Goal: Check status

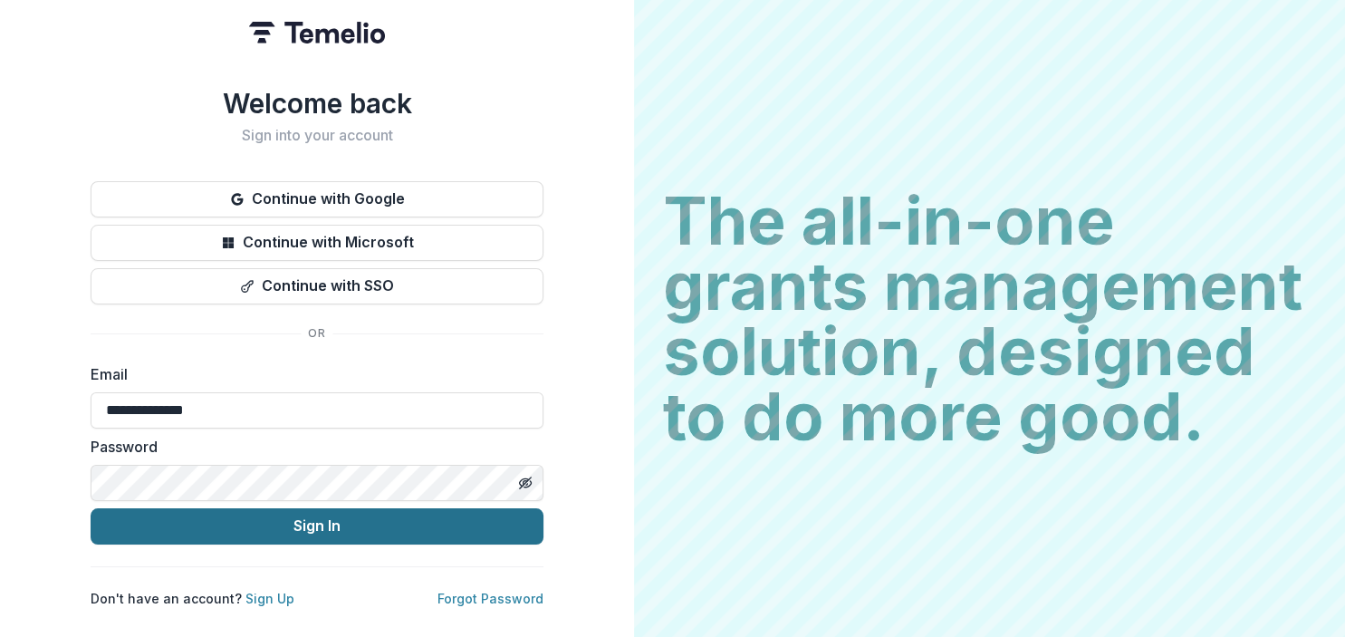
click at [319, 520] on button "Sign In" at bounding box center [317, 526] width 453 height 36
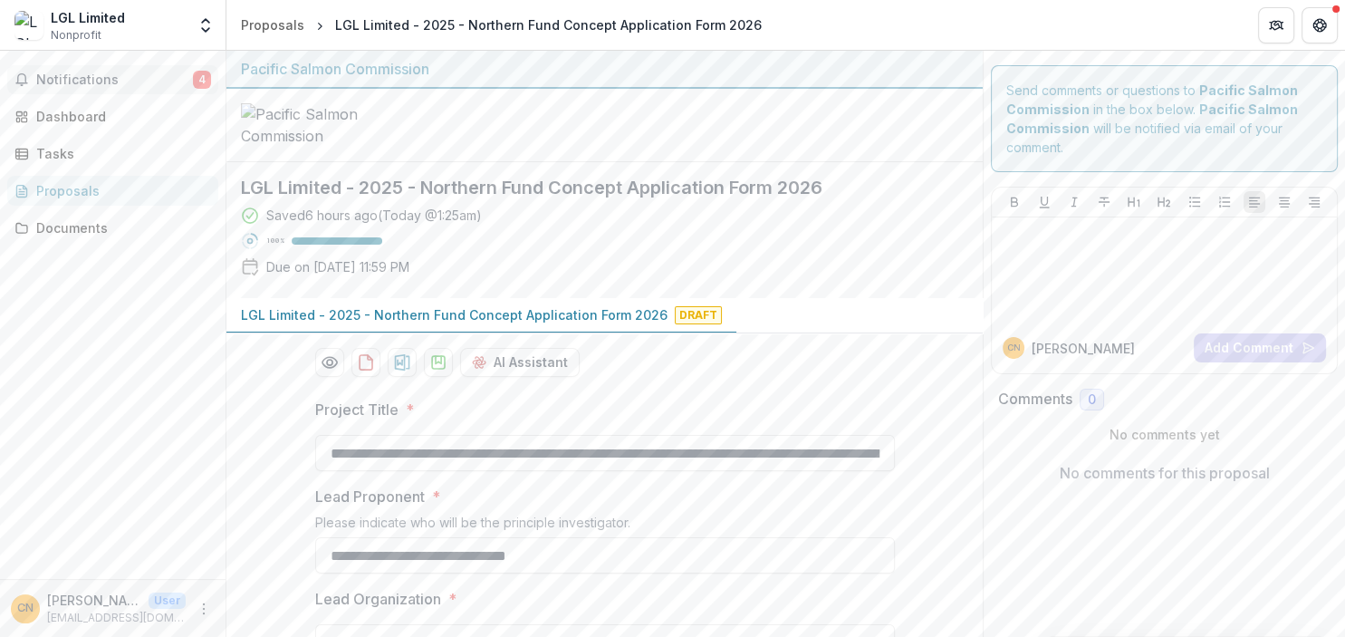
click at [68, 81] on span "Notifications" at bounding box center [114, 79] width 157 height 15
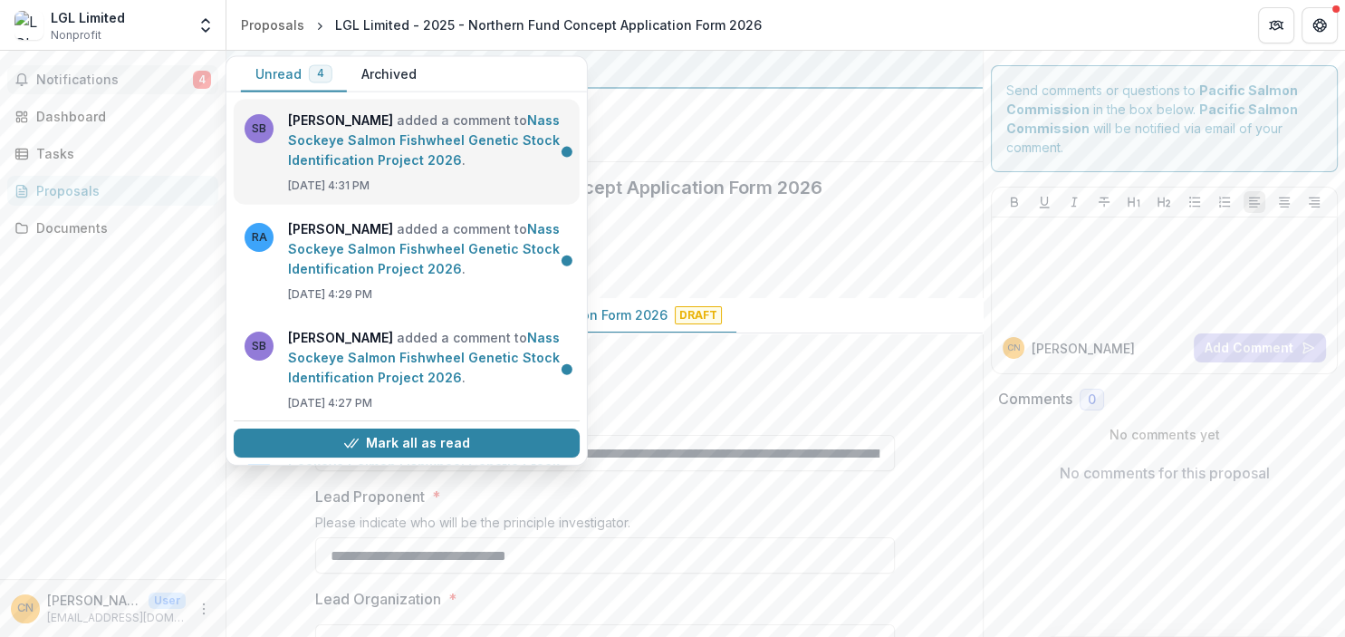
click at [333, 159] on link "Nass Sockeye Salmon Fishwheel Genetic Stock Identification Project 2026" at bounding box center [424, 139] width 272 height 55
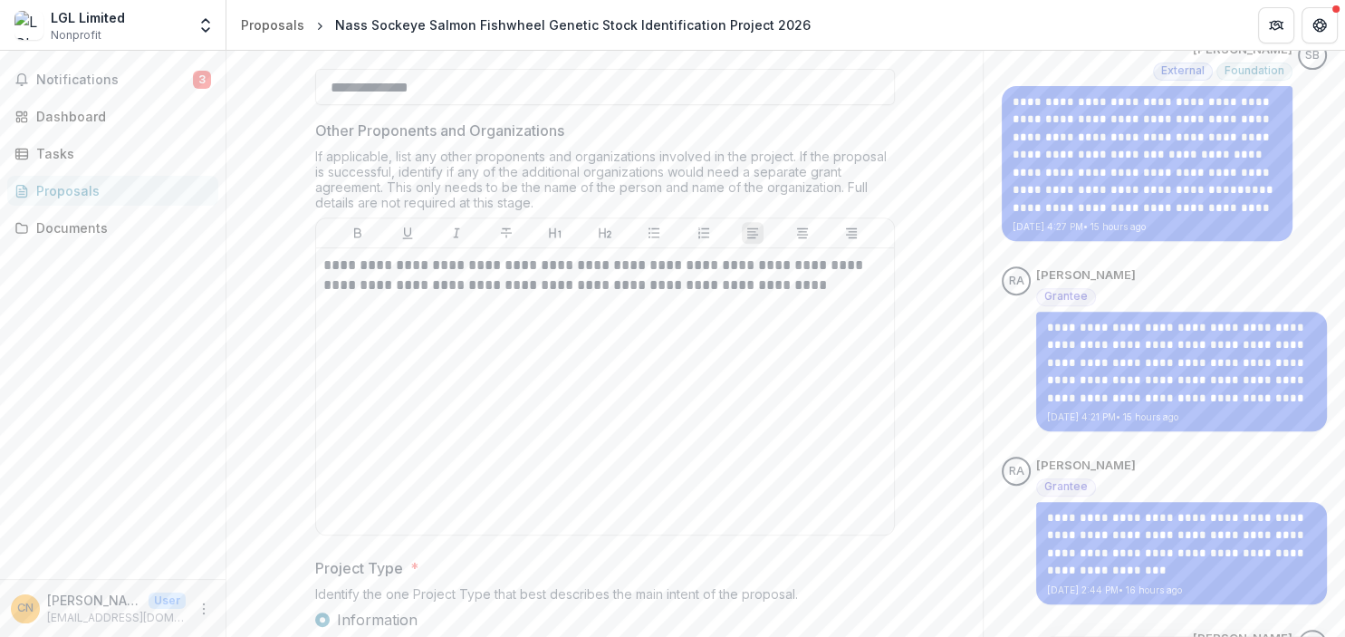
scroll to position [725, 0]
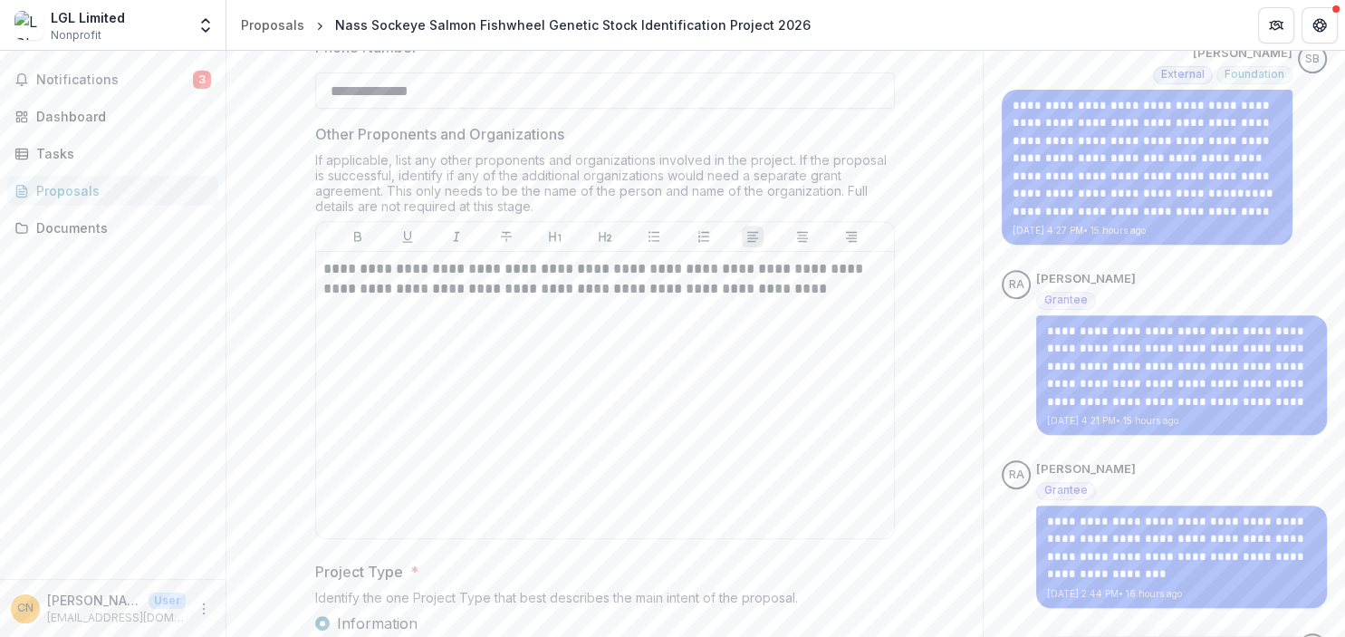
click at [1022, 421] on div "**********" at bounding box center [1164, 352] width 325 height 165
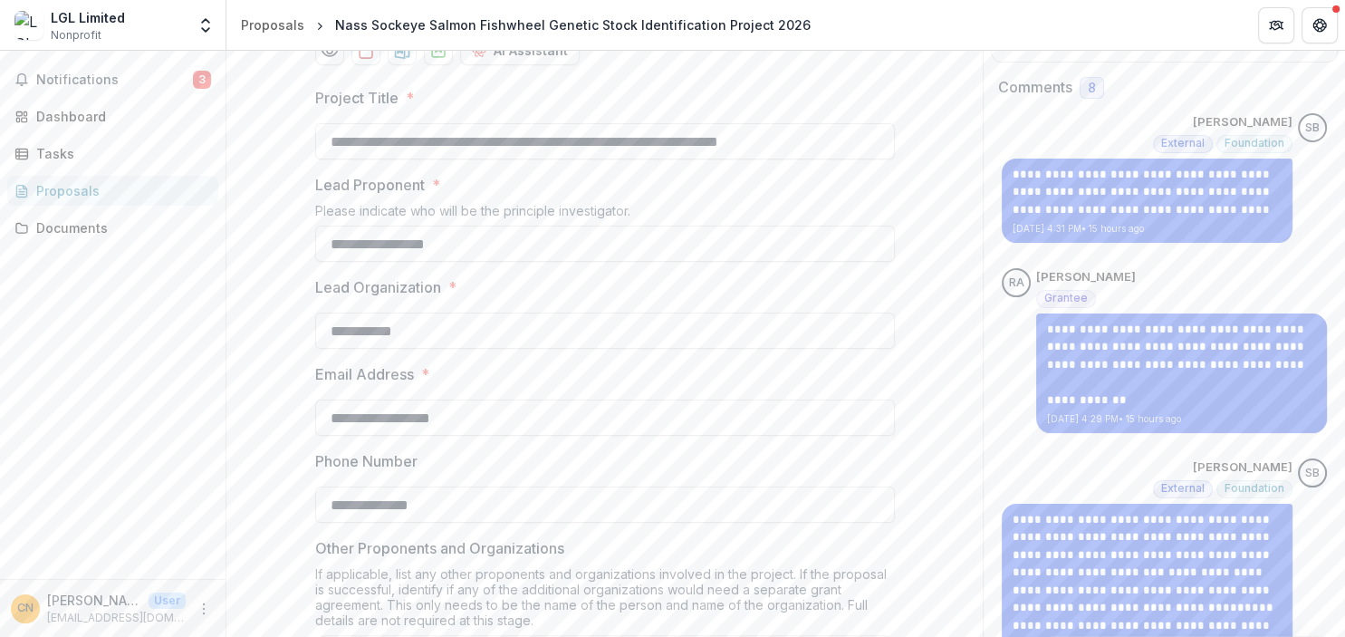
scroll to position [0, 0]
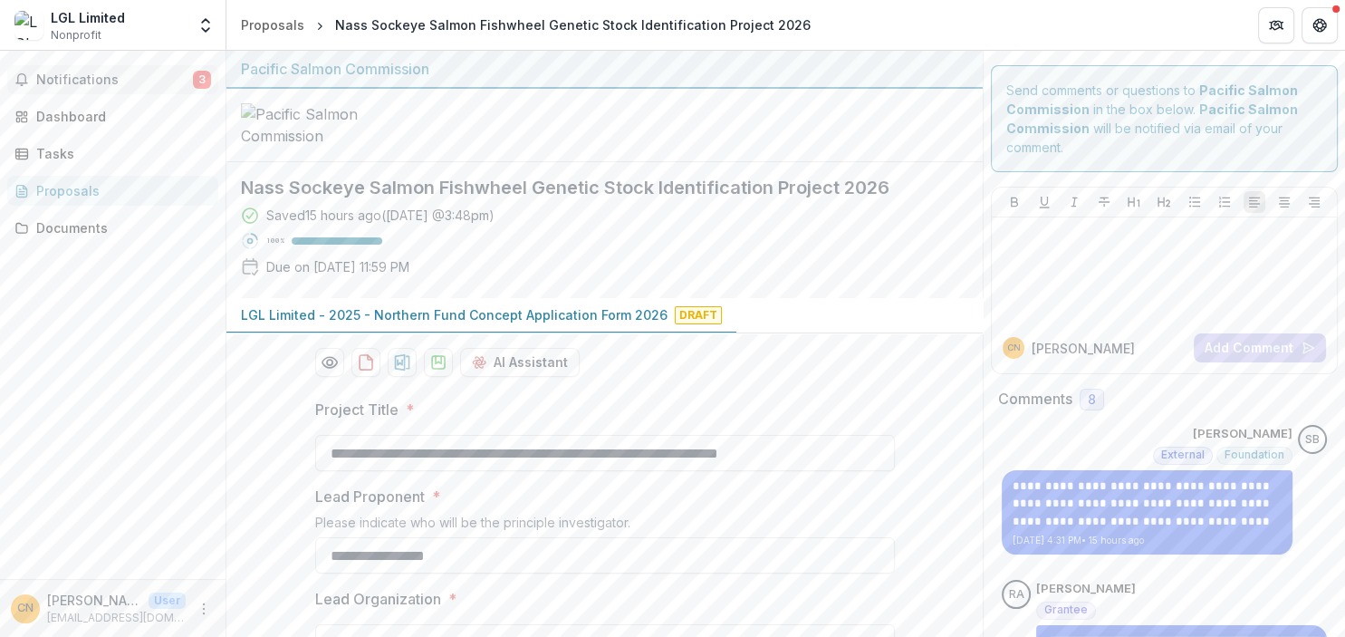
click at [71, 74] on span "Notifications" at bounding box center [114, 79] width 157 height 15
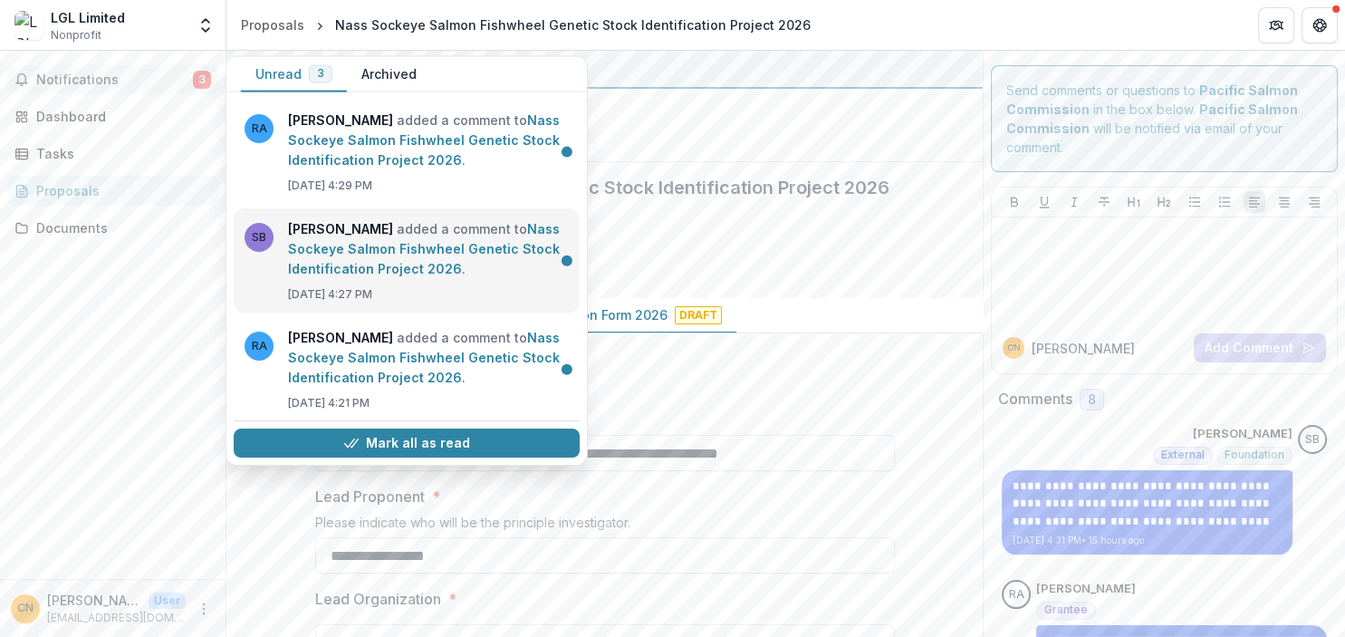
click at [368, 259] on link "Nass Sockeye Salmon Fishwheel Genetic Stock Identification Project 2026" at bounding box center [424, 248] width 272 height 55
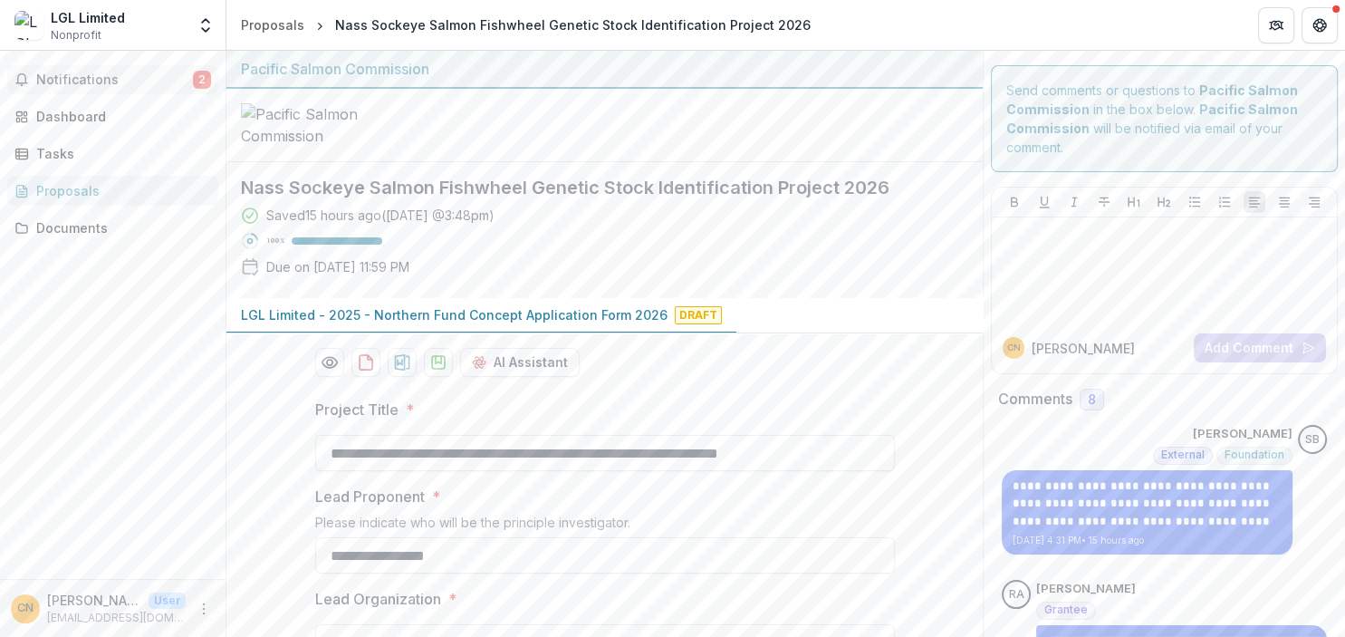
click at [101, 83] on span "Notifications" at bounding box center [114, 79] width 157 height 15
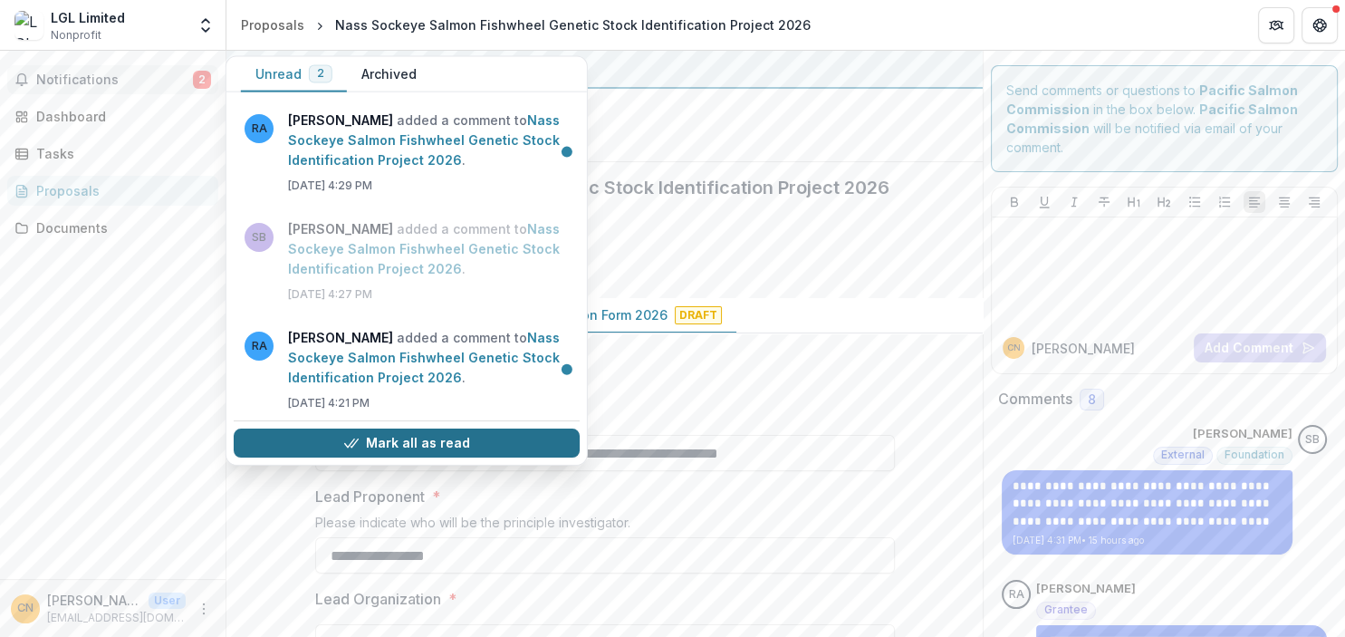
click at [403, 439] on button "Mark all as read" at bounding box center [407, 442] width 346 height 29
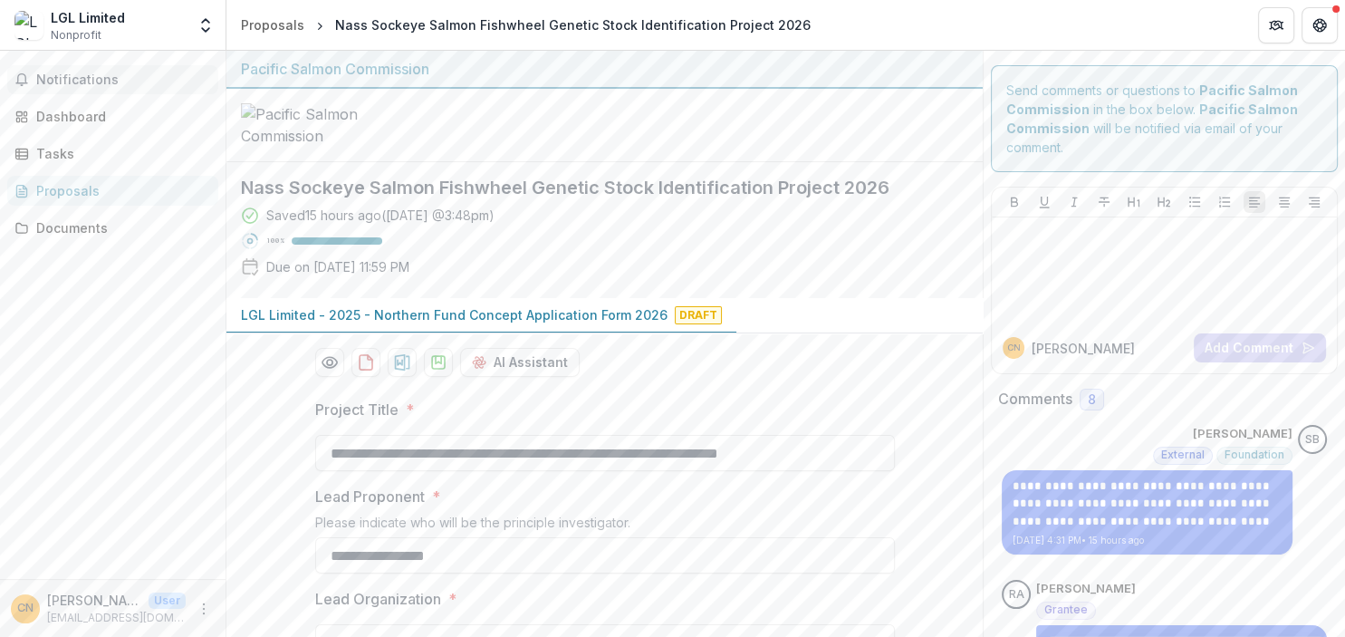
click at [61, 292] on div "Notifications Unread 0 Archived You don't have any unread notifications We'll n…" at bounding box center [112, 315] width 225 height 528
click at [1316, 26] on icon "Get Help" at bounding box center [1315, 25] width 4 height 5
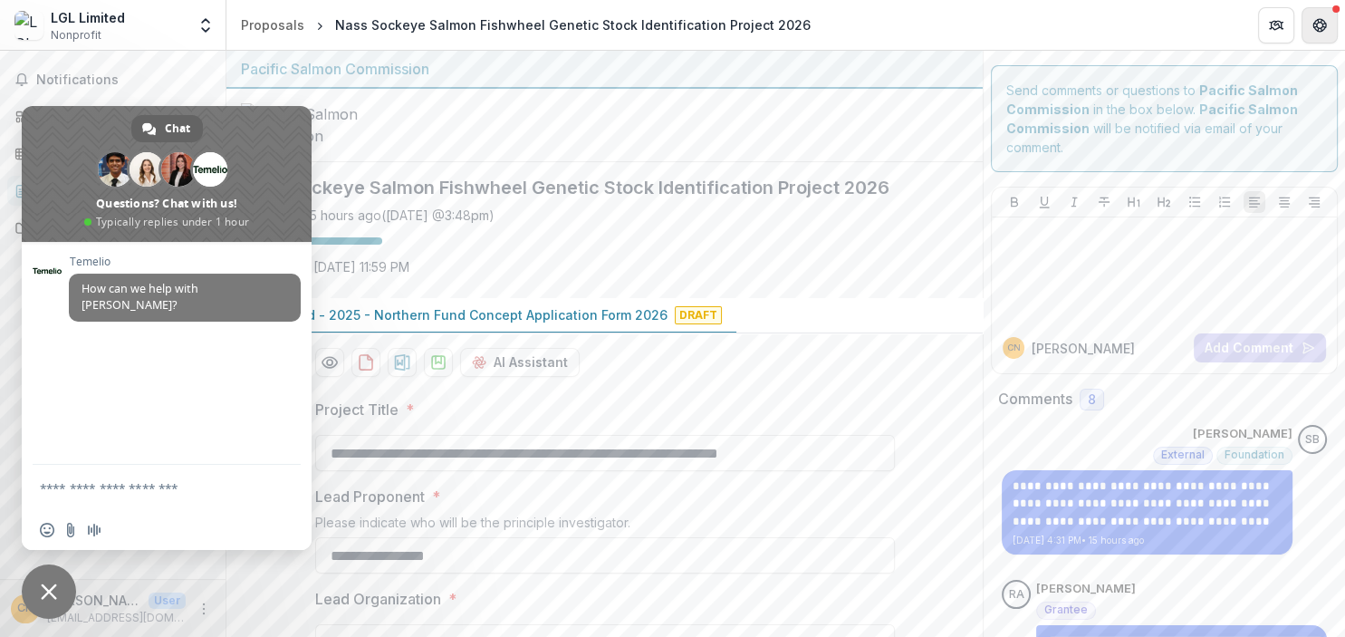
click at [1316, 26] on icon "Get Help" at bounding box center [1315, 25] width 4 height 5
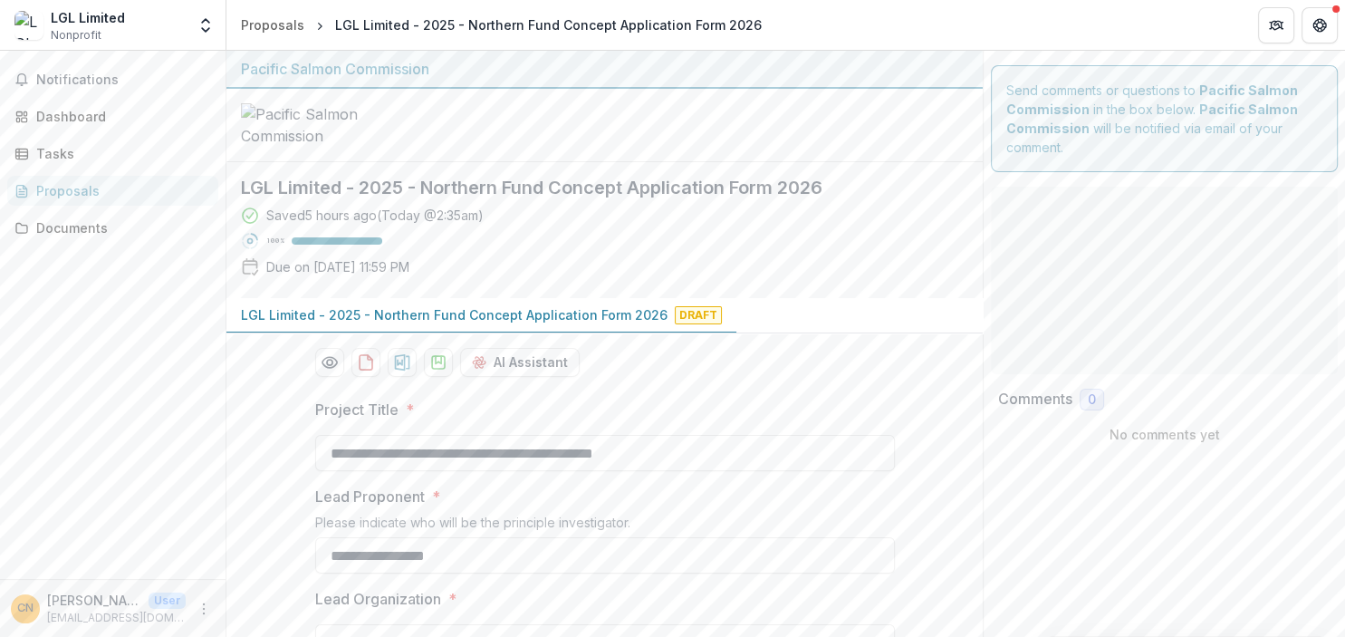
type input "********"
click at [643, 298] on button "LGL Limited - 2025 - Northern Fund Concept Application Form 2026 Draft" at bounding box center [481, 315] width 510 height 35
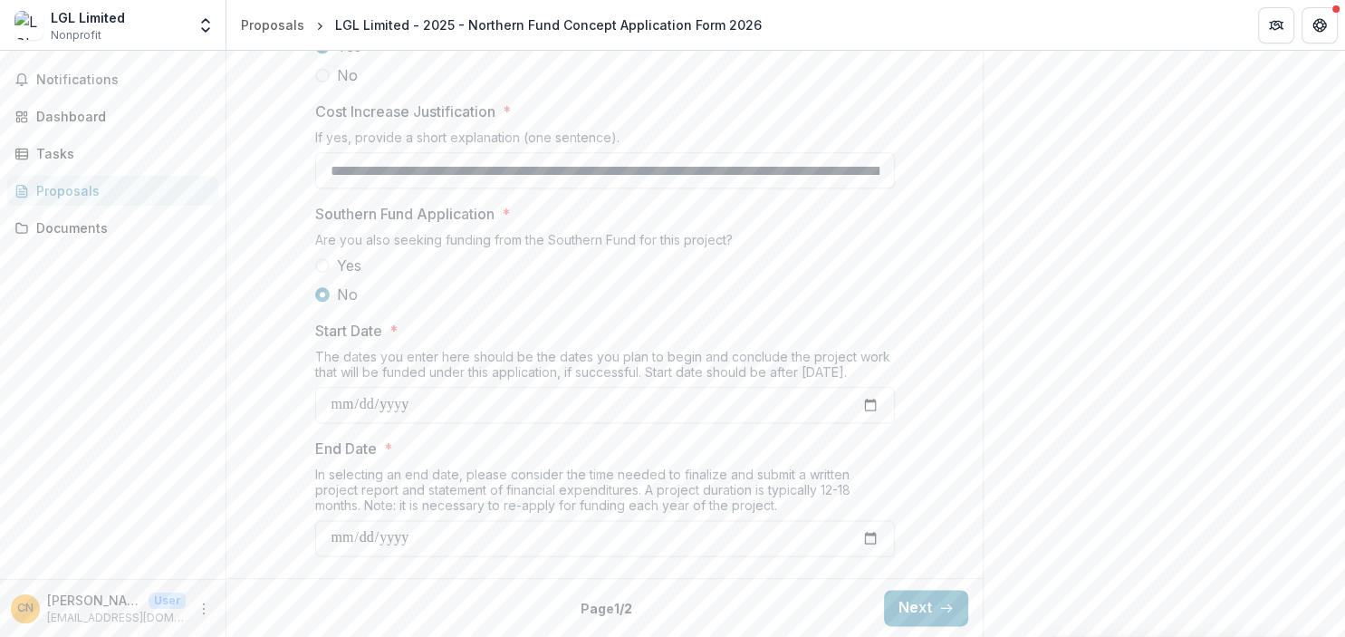
scroll to position [2237, 0]
